Goal: Task Accomplishment & Management: Manage account settings

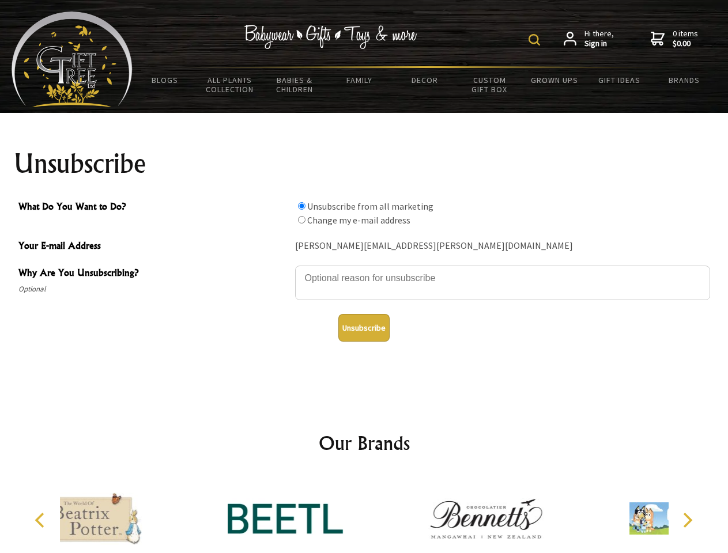
click at [536, 40] on img at bounding box center [534, 40] width 12 height 12
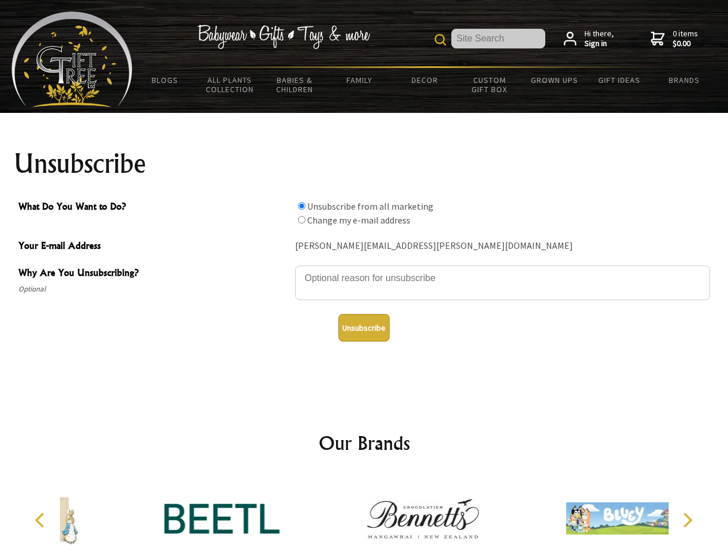
click at [364, 270] on textarea "Why Are You Unsubscribing?" at bounding box center [502, 283] width 415 height 35
click at [301, 206] on input "What Do You Want to Do?" at bounding box center [301, 205] width 7 height 7
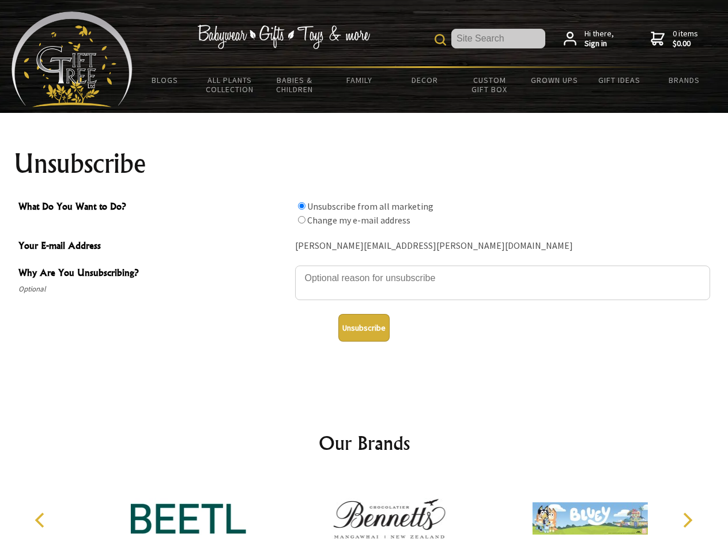
click at [301, 220] on input "What Do You Want to Do?" at bounding box center [301, 219] width 7 height 7
radio input "true"
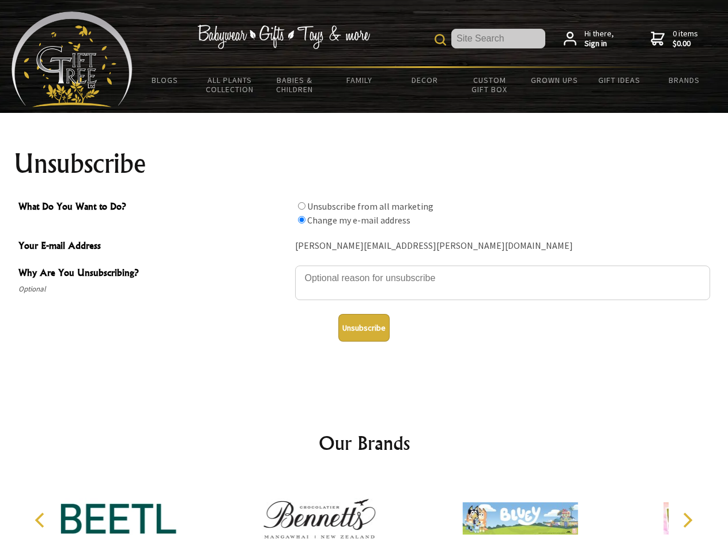
click at [364, 328] on button "Unsubscribe" at bounding box center [363, 328] width 51 height 28
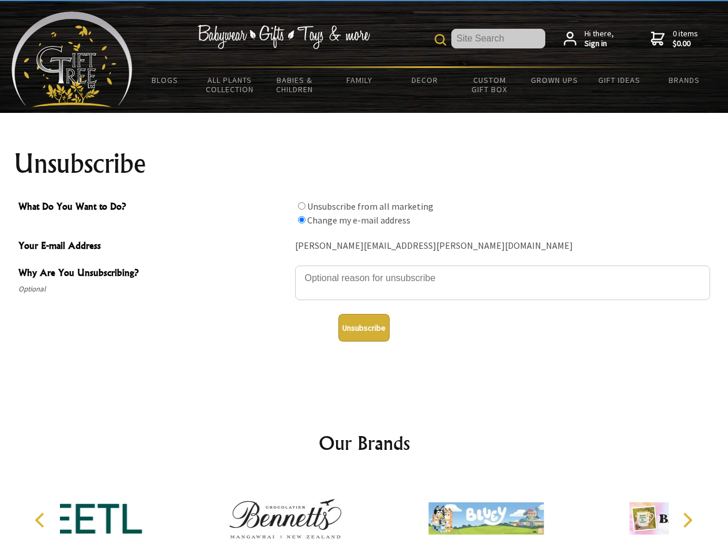
click at [364, 514] on div at bounding box center [285, 520] width 201 height 90
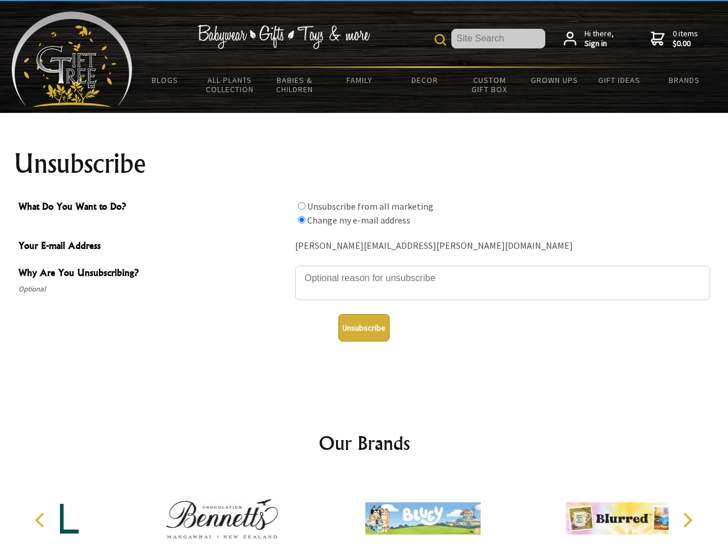
click at [41, 520] on icon "Previous" at bounding box center [40, 520] width 15 height 15
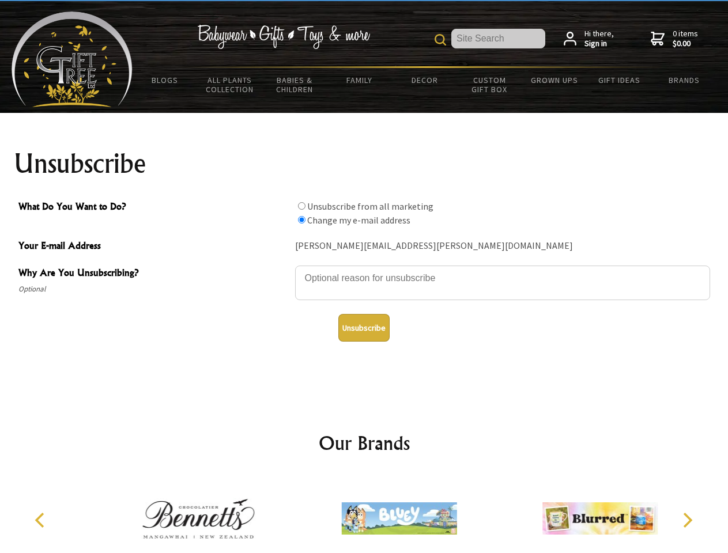
click at [687, 520] on icon "Next" at bounding box center [686, 520] width 15 height 15
